Goal: Check status: Check status

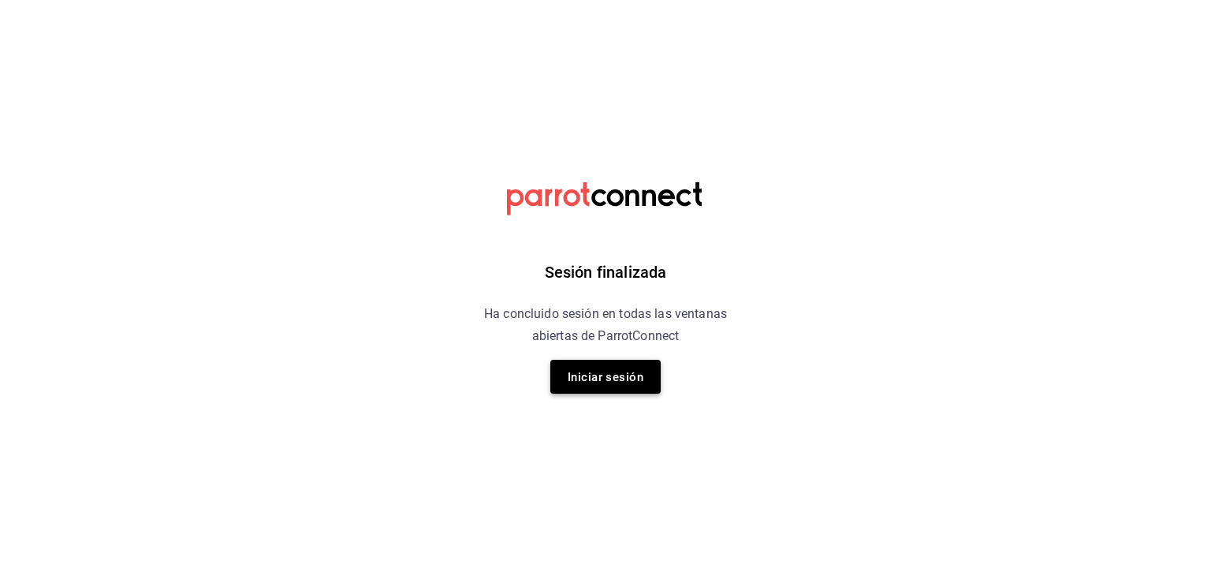
click at [561, 382] on button "Iniciar sesión" at bounding box center [605, 377] width 110 height 34
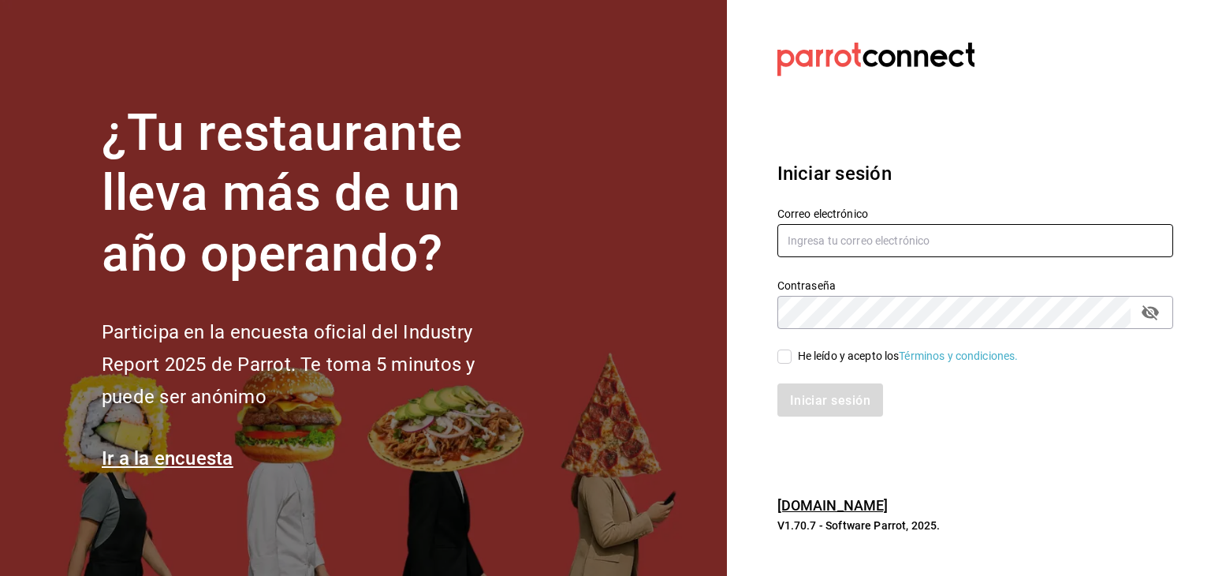
type input "akashisushixpress@gmail.com"
click at [778, 352] on input "He leído y acepto los Términos y condiciones." at bounding box center [784, 356] width 14 height 14
checkbox input "true"
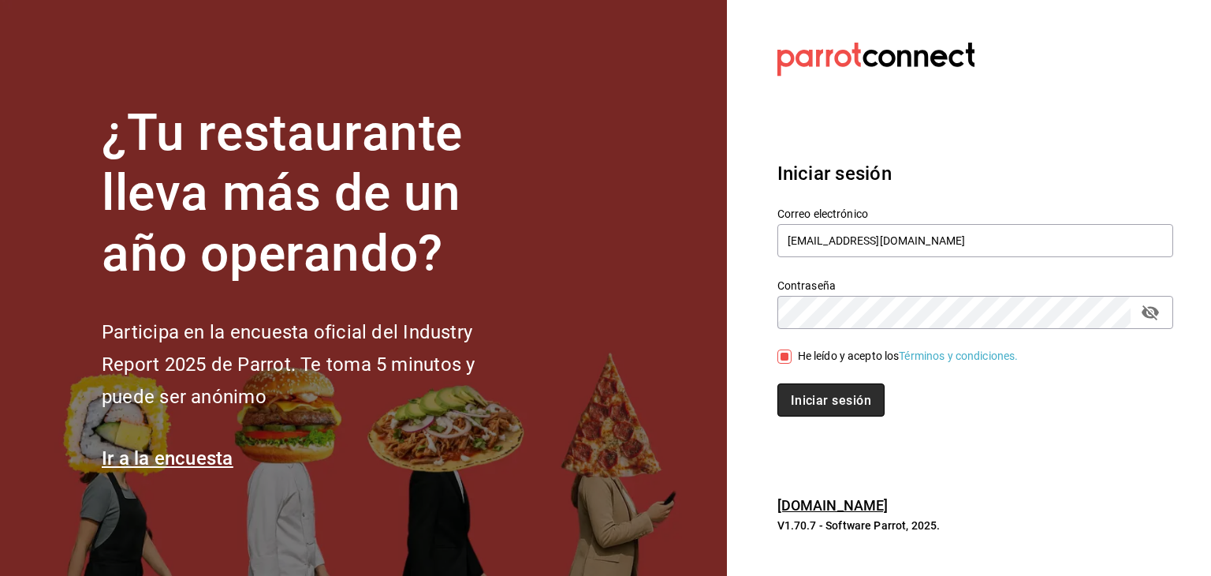
click at [820, 390] on button "Iniciar sesión" at bounding box center [830, 399] width 107 height 33
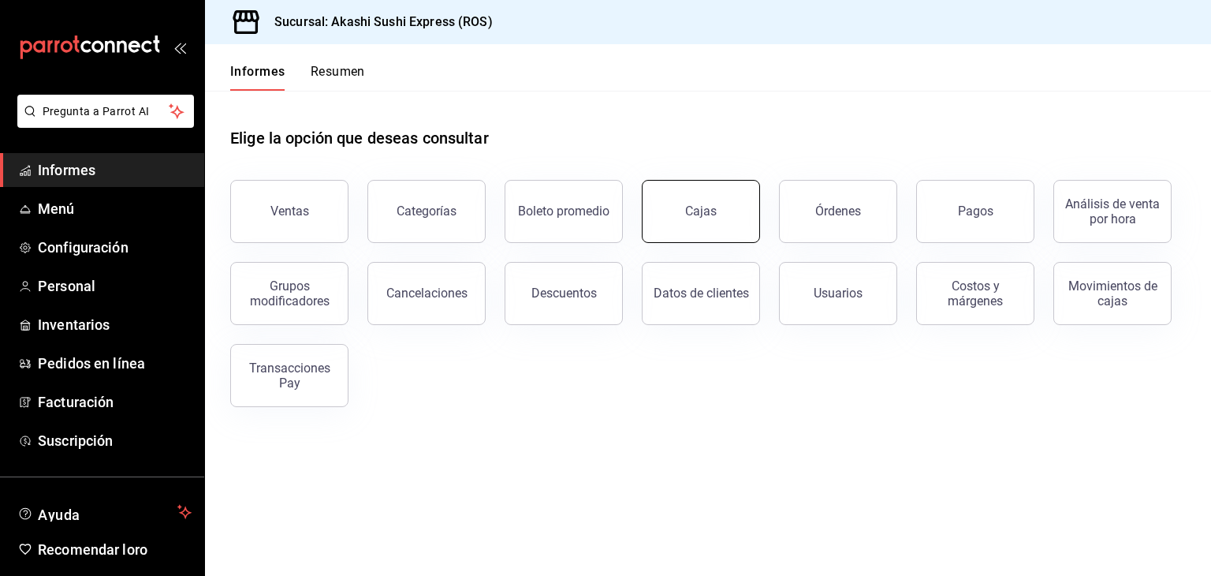
click at [683, 188] on link "Cajas" at bounding box center [701, 211] width 118 height 63
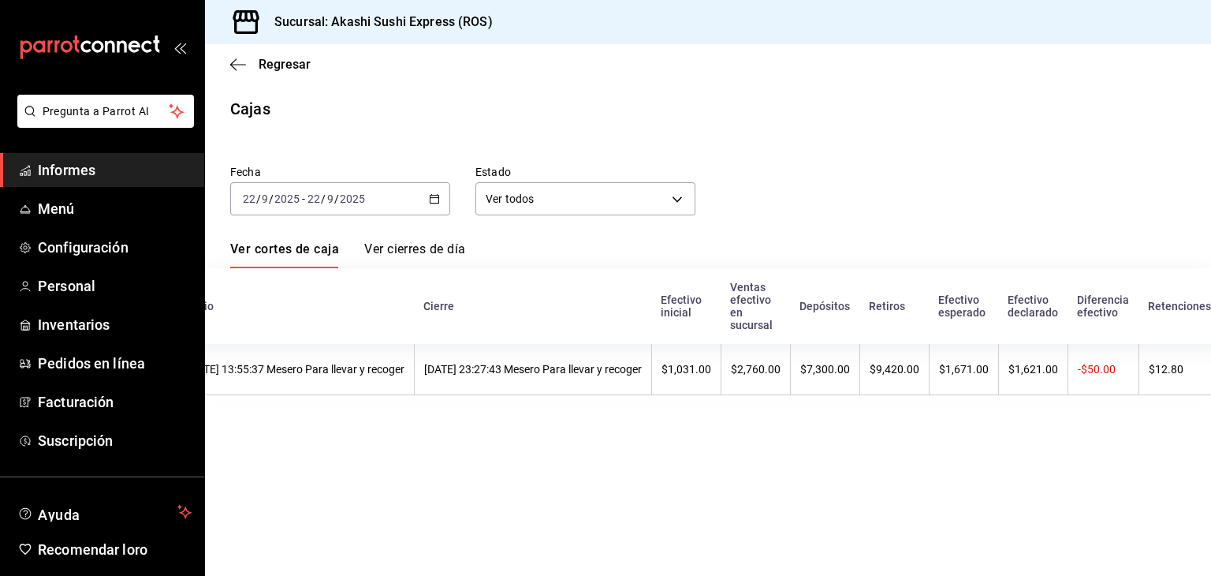
scroll to position [0, 161]
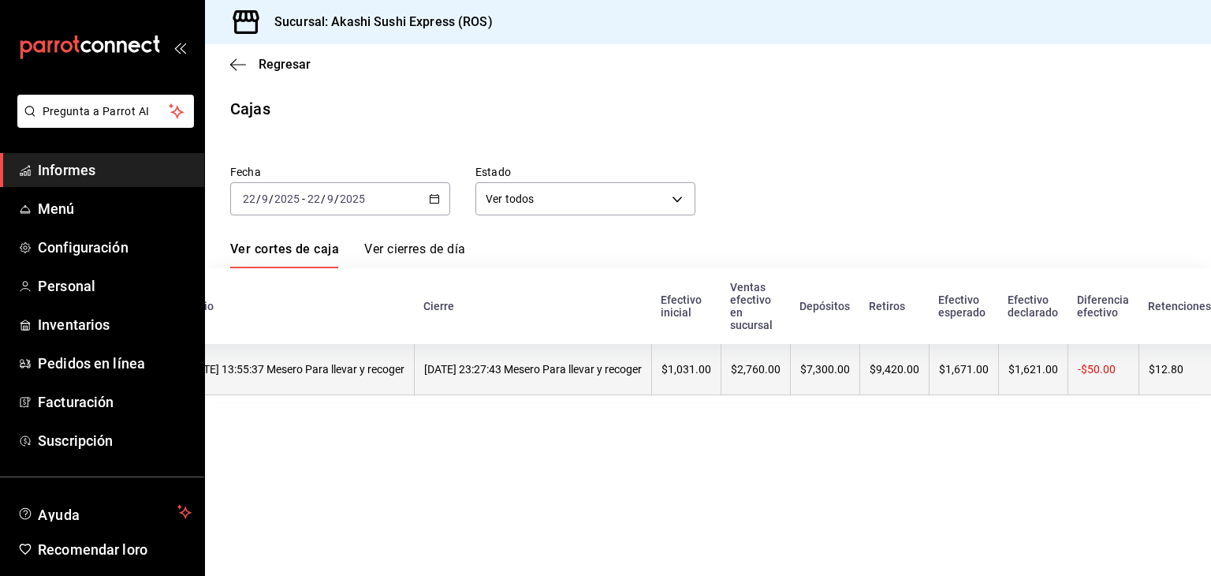
click at [859, 367] on th "$7,300.00" at bounding box center [824, 369] width 69 height 51
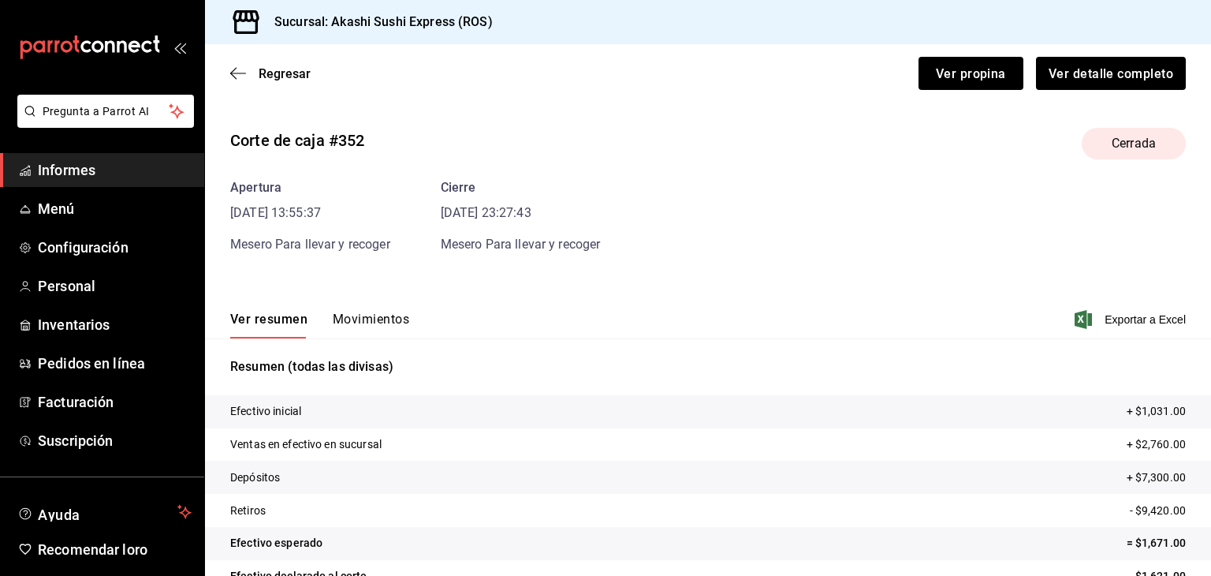
click at [371, 312] on font "Movimientos" at bounding box center [371, 318] width 76 height 15
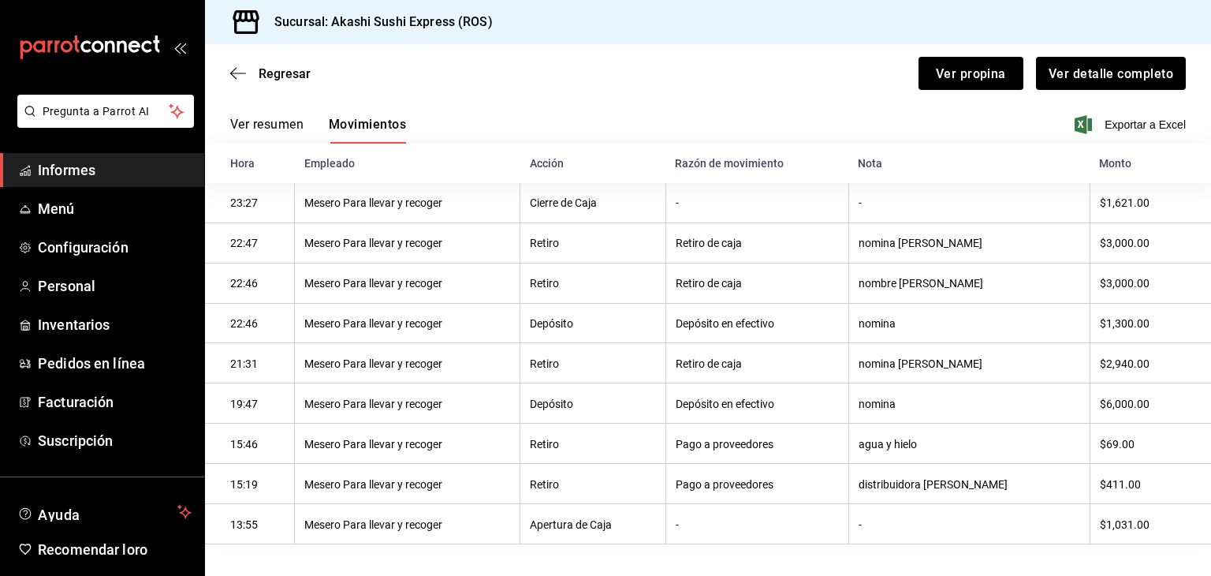
scroll to position [208, 0]
